Goal: Task Accomplishment & Management: Manage account settings

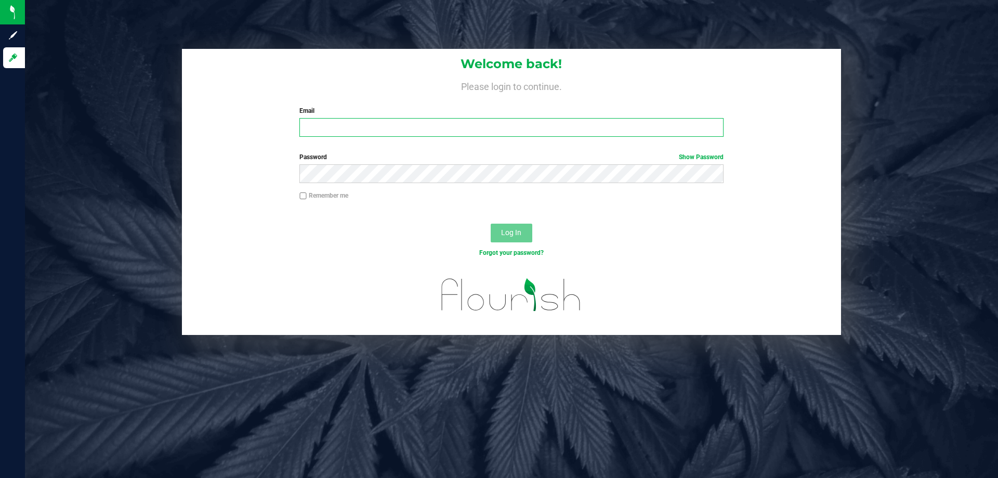
click at [363, 131] on input "Email" at bounding box center [510, 127] width 423 height 19
type input "typarrish@liveparallel.com"
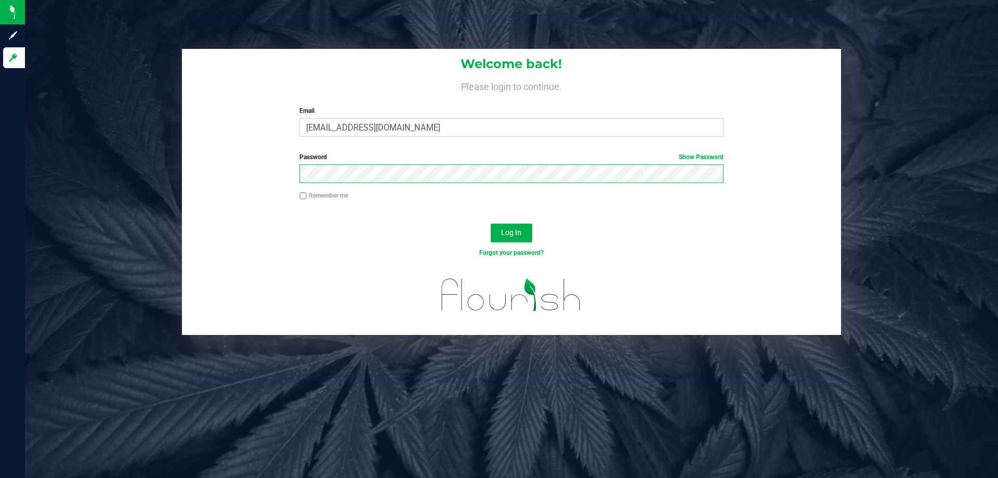
click at [491, 223] on button "Log In" at bounding box center [512, 232] width 42 height 19
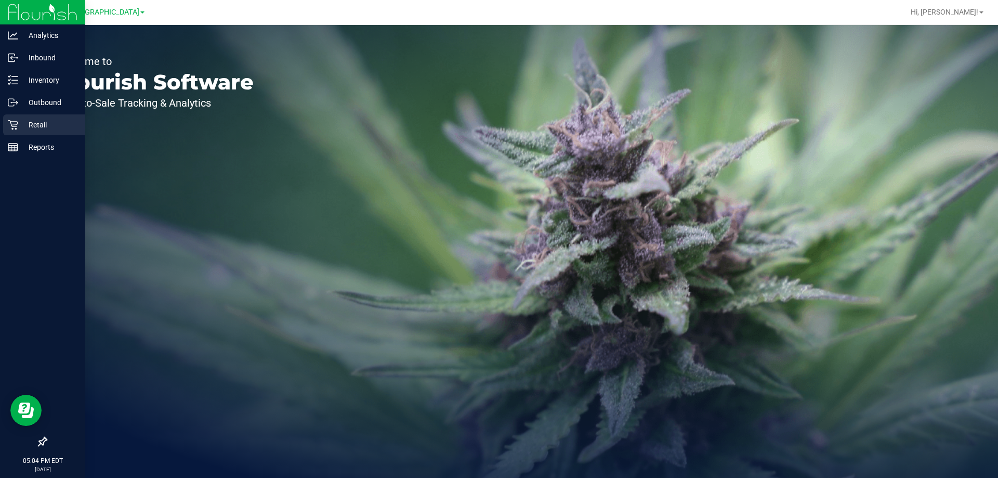
click at [20, 129] on p "Retail" at bounding box center [49, 124] width 62 height 12
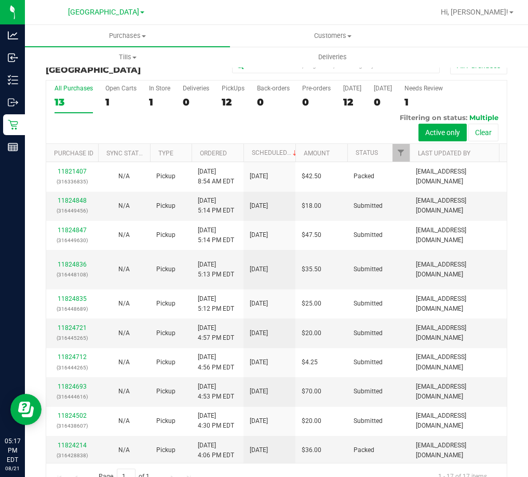
click at [368, 12] on div at bounding box center [310, 12] width 248 height 20
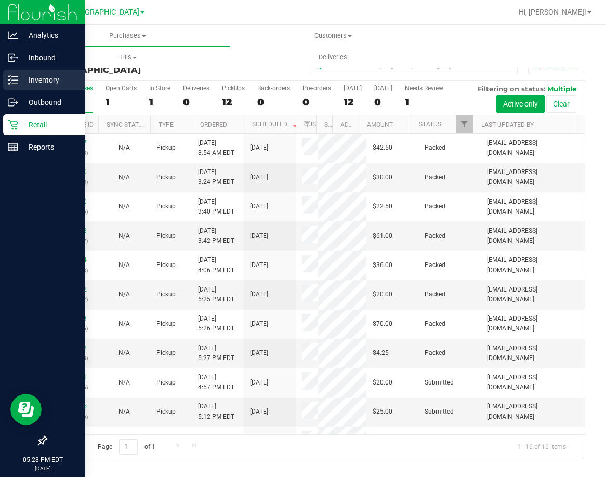
click at [30, 82] on p "Inventory" at bounding box center [49, 80] width 62 height 12
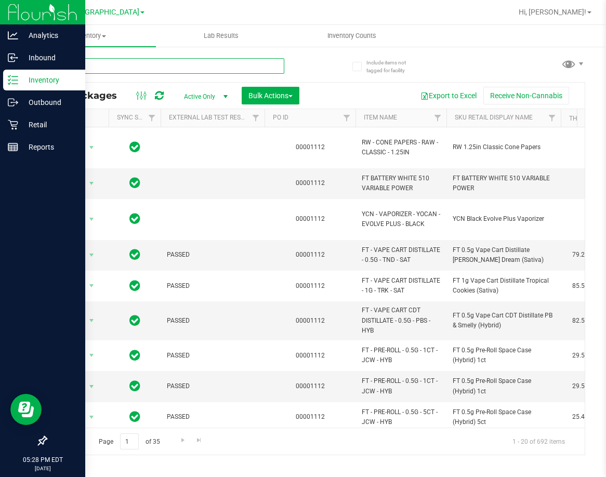
click at [158, 70] on input "text" at bounding box center [165, 66] width 239 height 16
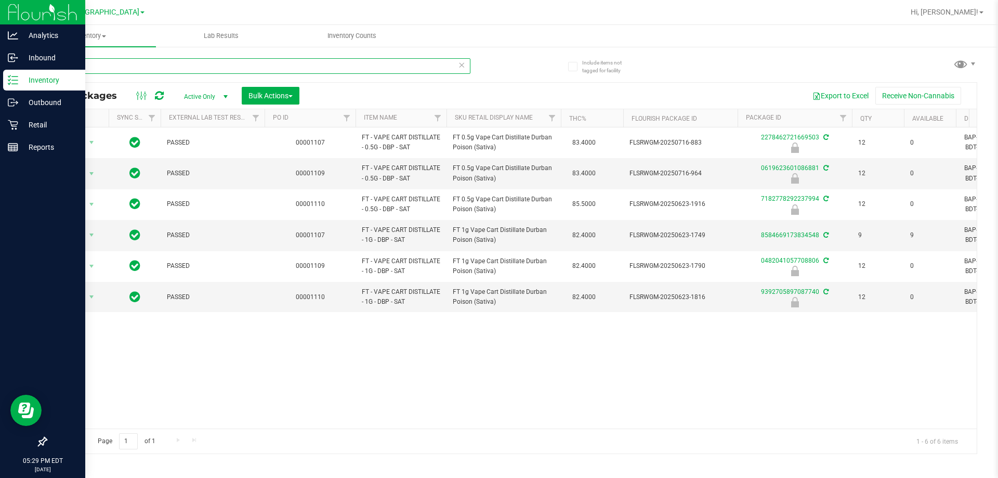
drag, startPoint x: 153, startPoint y: 69, endPoint x: 35, endPoint y: 79, distance: 118.4
click at [35, 79] on div "Include items not tagged for facility dbp All Packages Active Only Active Only …" at bounding box center [511, 204] width 973 height 317
type input "2278462721669503"
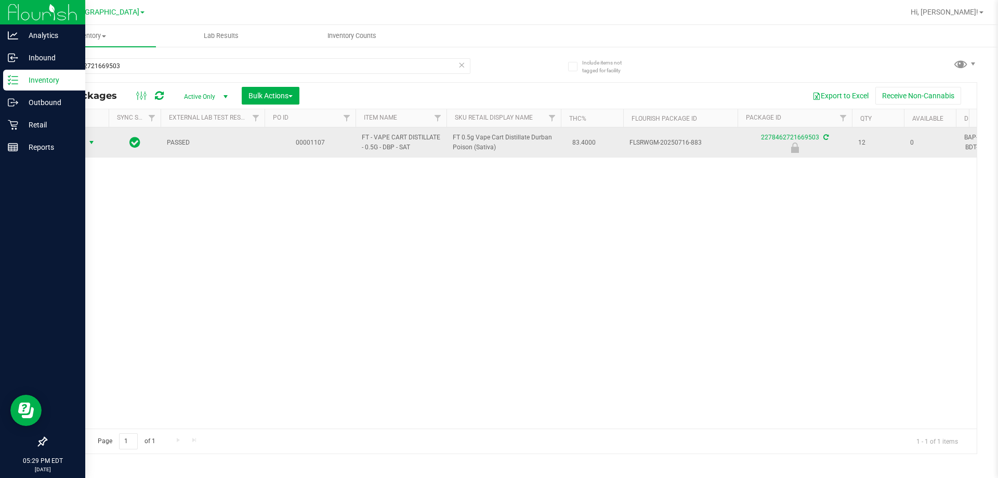
click at [93, 143] on span "select" at bounding box center [91, 142] width 8 height 8
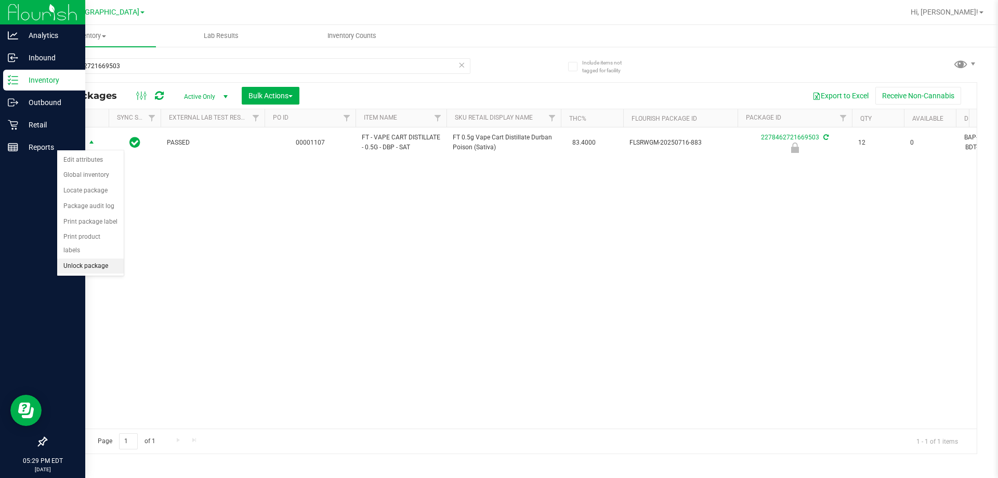
click at [101, 258] on li "Unlock package" at bounding box center [90, 266] width 67 height 16
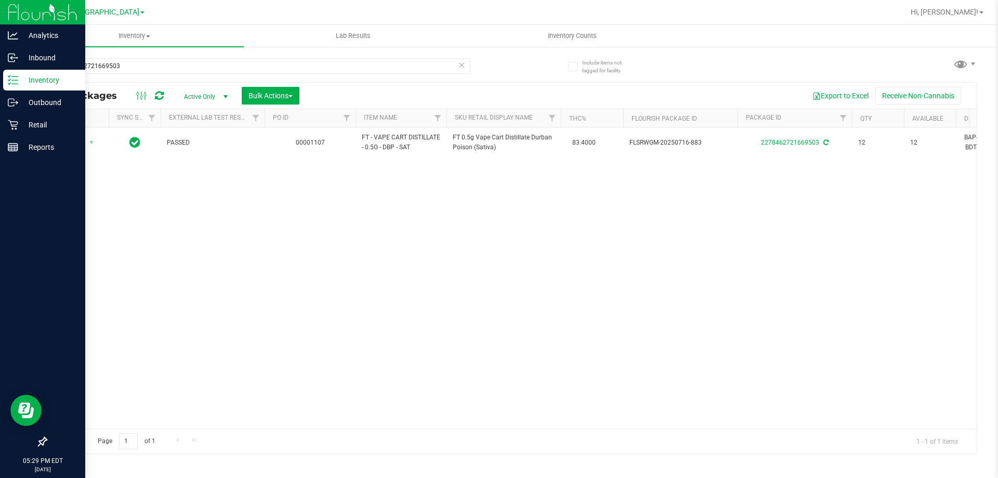
click at [462, 70] on icon at bounding box center [461, 64] width 7 height 12
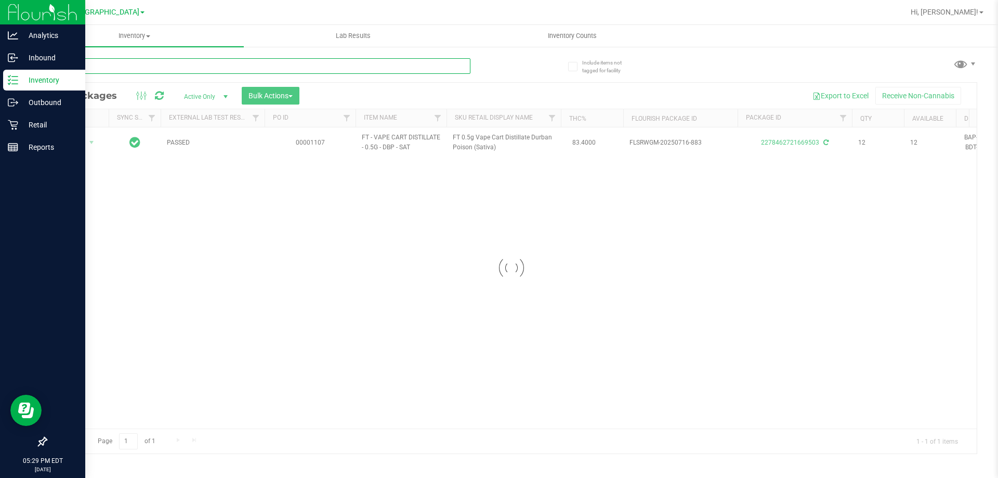
click at [443, 69] on input "text" at bounding box center [258, 66] width 425 height 16
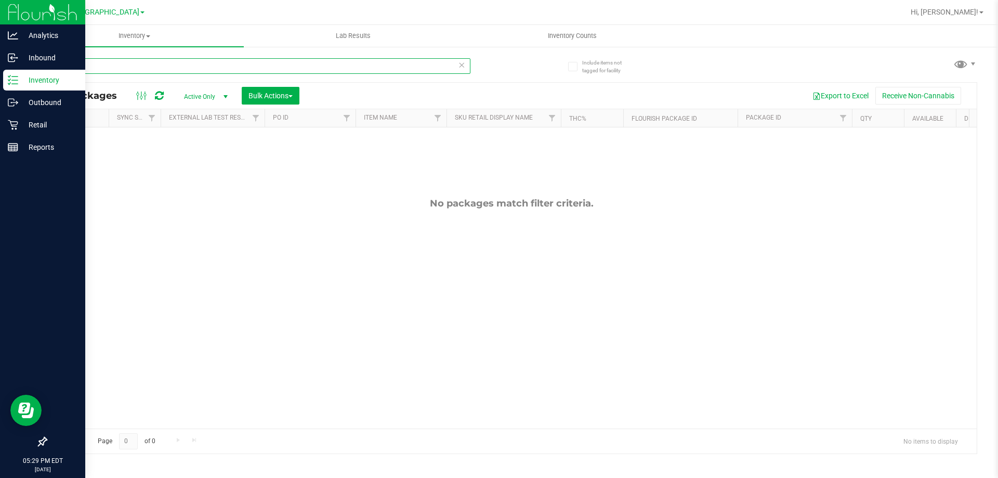
type input "r"
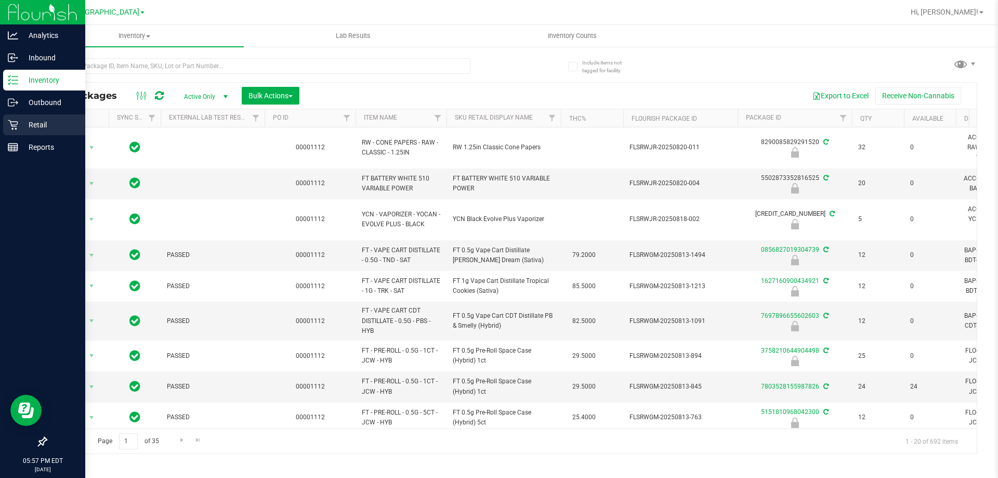
click at [17, 120] on icon at bounding box center [13, 125] width 10 height 10
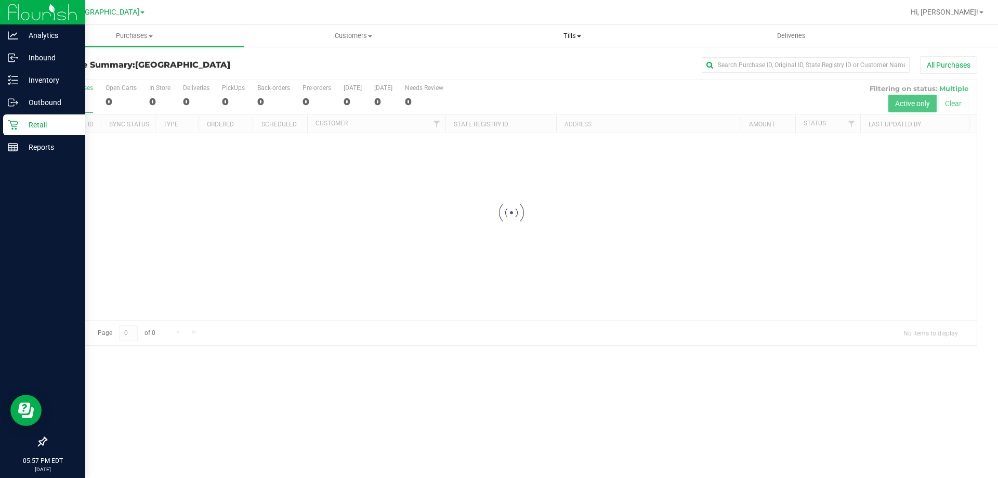
click at [557, 40] on span "Tills" at bounding box center [572, 35] width 218 height 9
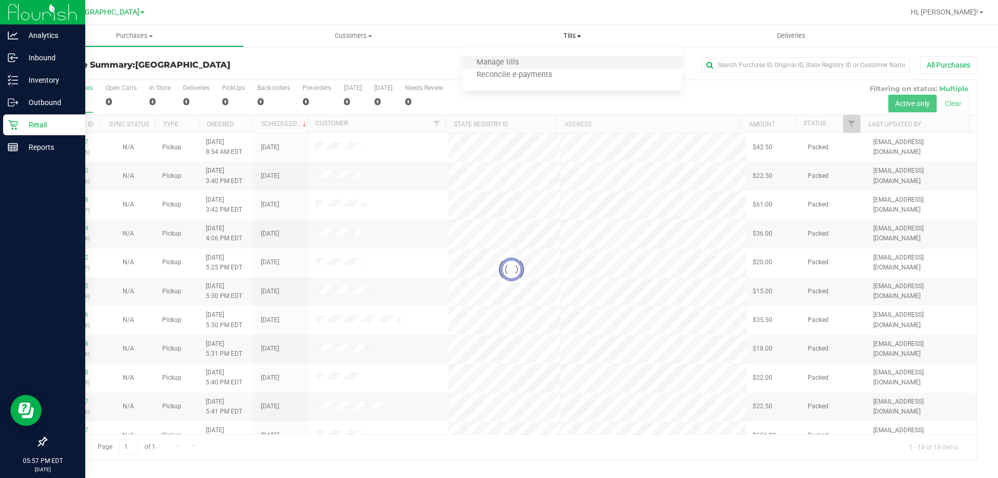
click at [549, 60] on li "Manage tills" at bounding box center [571, 63] width 219 height 12
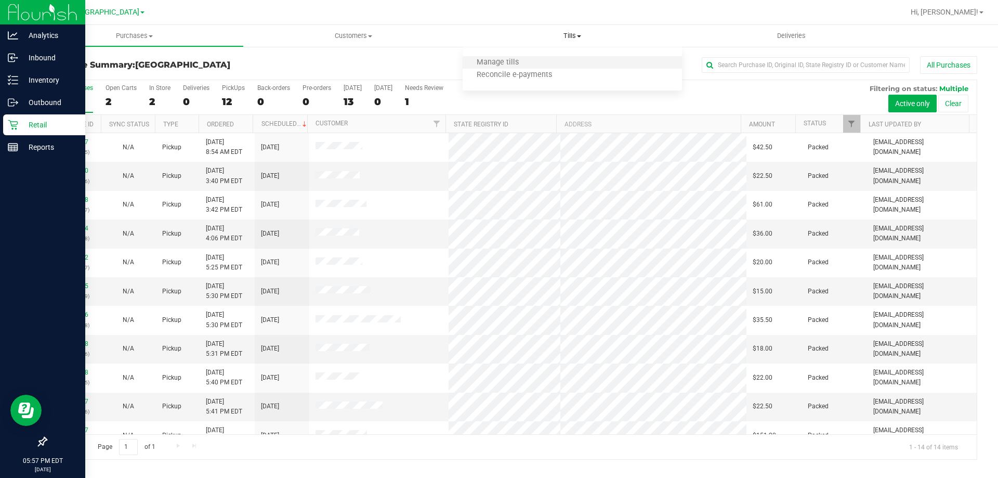
click at [549, 60] on li "Manage tills" at bounding box center [571, 63] width 219 height 12
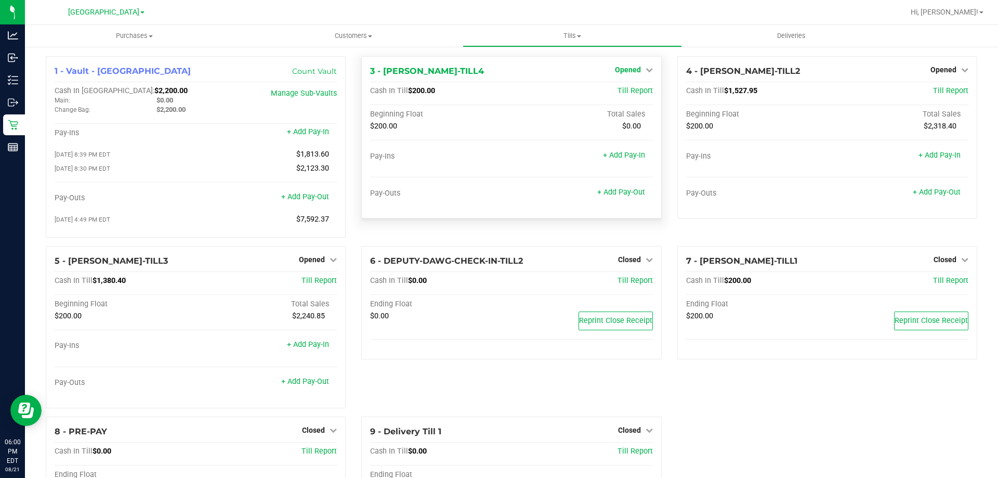
click at [645, 67] on icon at bounding box center [648, 69] width 7 height 7
click at [635, 88] on link "Close Till" at bounding box center [629, 91] width 28 height 8
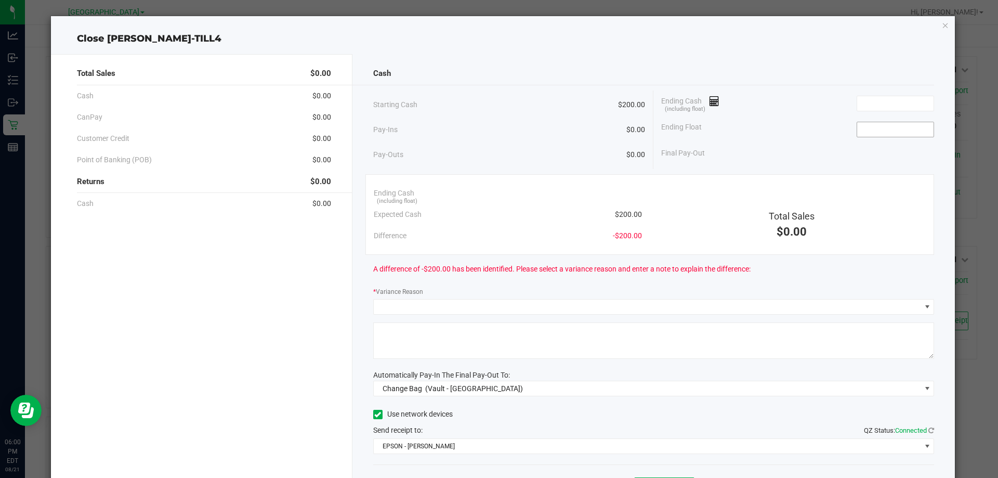
click at [857, 127] on input at bounding box center [895, 129] width 76 height 15
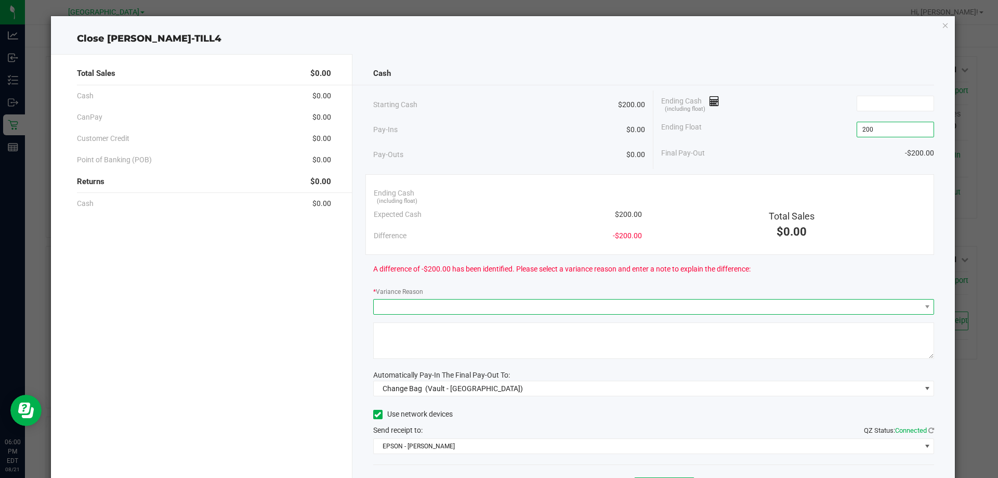
type input "$200.00"
click at [842, 305] on span at bounding box center [647, 306] width 547 height 15
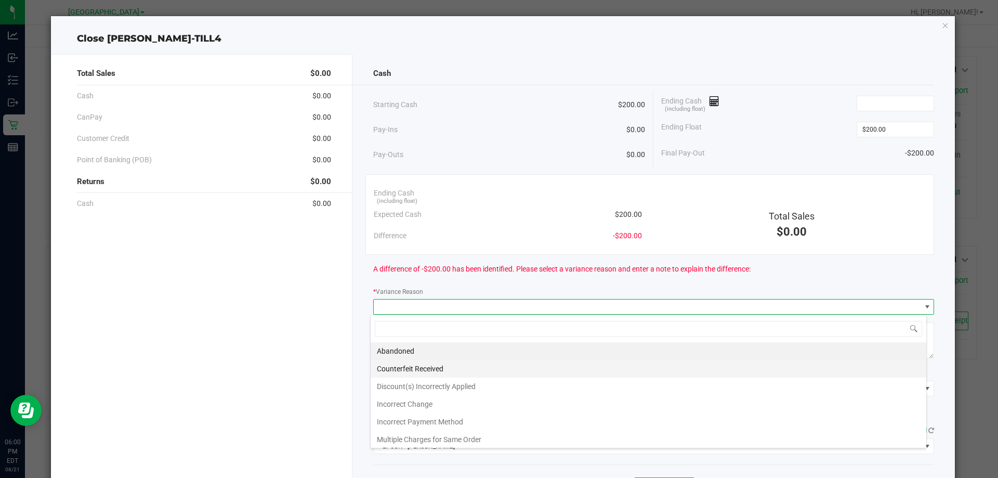
scroll to position [16, 556]
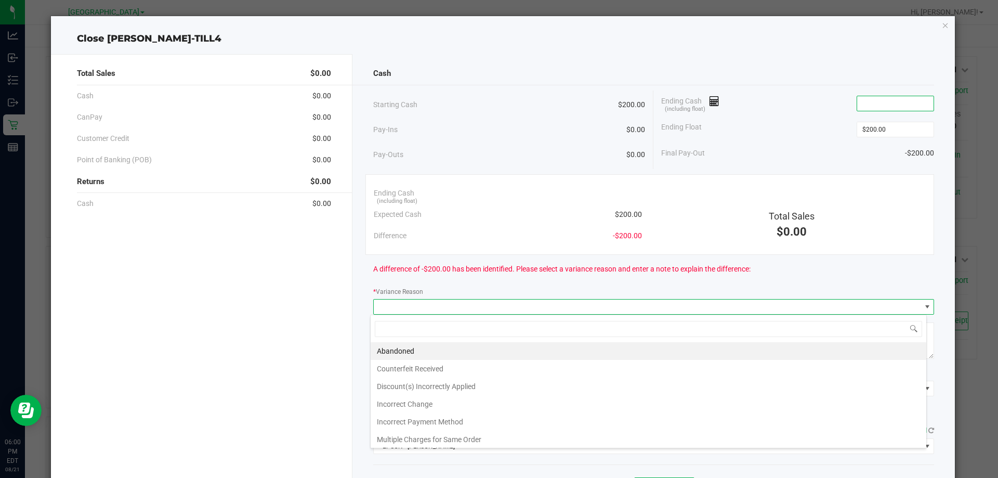
click at [870, 105] on input at bounding box center [895, 103] width 76 height 15
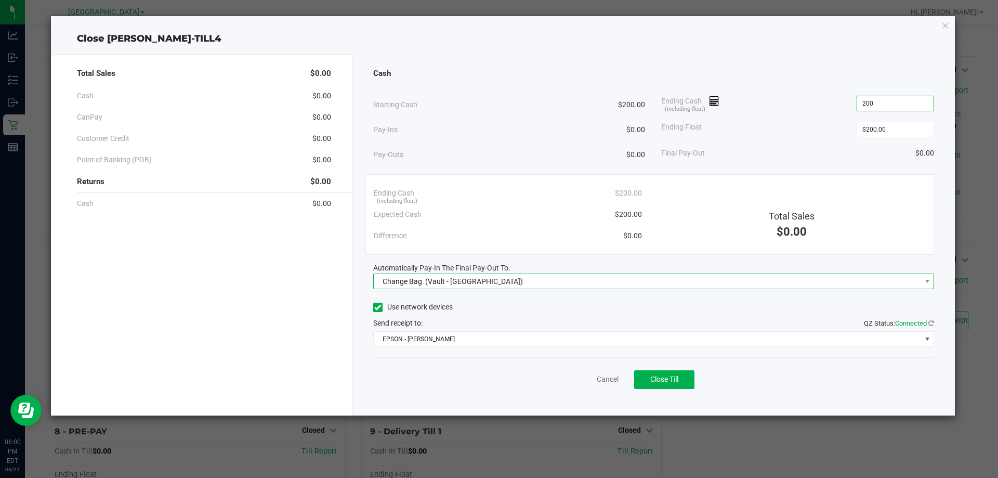
type input "$200.00"
click at [805, 288] on span "Change Bag (Vault - Palm Bay WC)" at bounding box center [653, 281] width 561 height 16
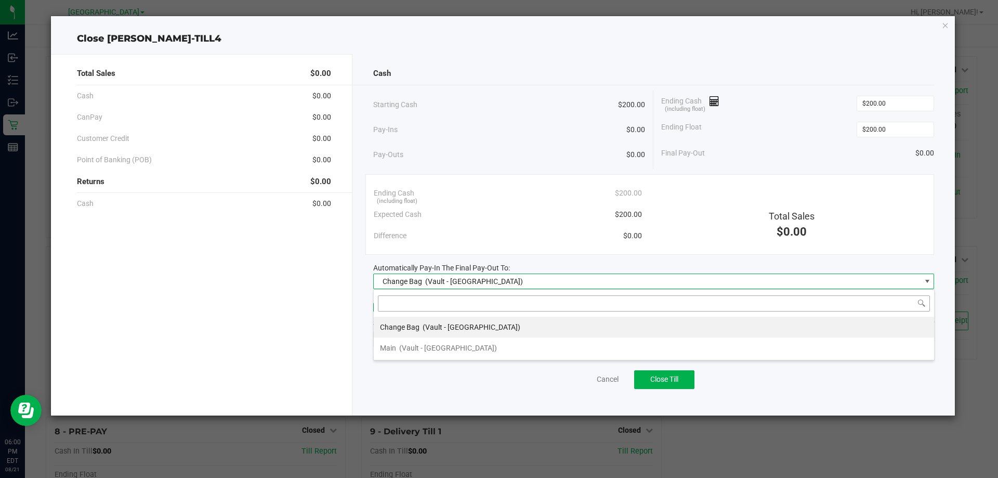
scroll to position [16, 561]
click at [546, 351] on li "Main (Vault - Palm Bay WC)" at bounding box center [654, 347] width 560 height 21
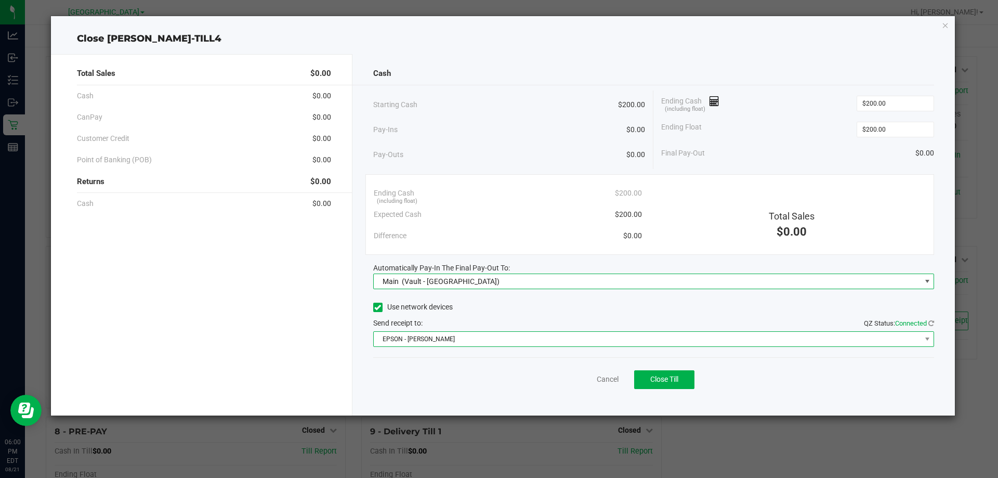
click at [567, 339] on span "EPSON - JYPSI" at bounding box center [647, 339] width 547 height 15
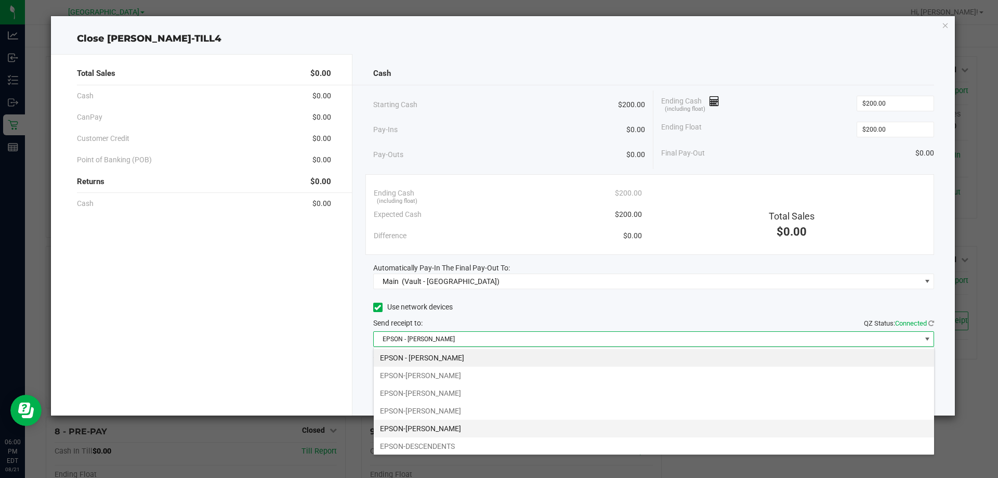
click at [463, 431] on li "EPSON-DEREK-LAM" at bounding box center [654, 428] width 560 height 18
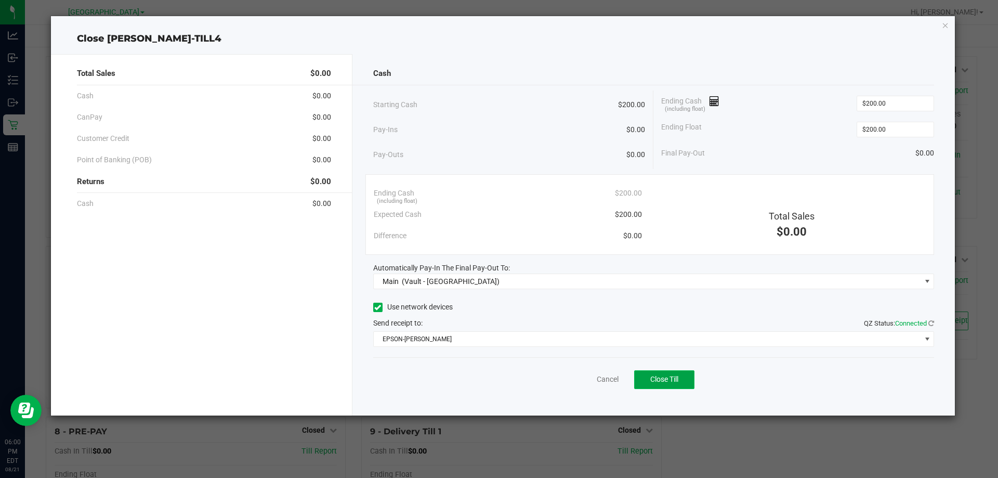
click at [656, 381] on span "Close Till" at bounding box center [664, 379] width 28 height 8
click at [592, 377] on link "Dismiss" at bounding box center [584, 379] width 25 height 11
